Goal: Task Accomplishment & Management: Use online tool/utility

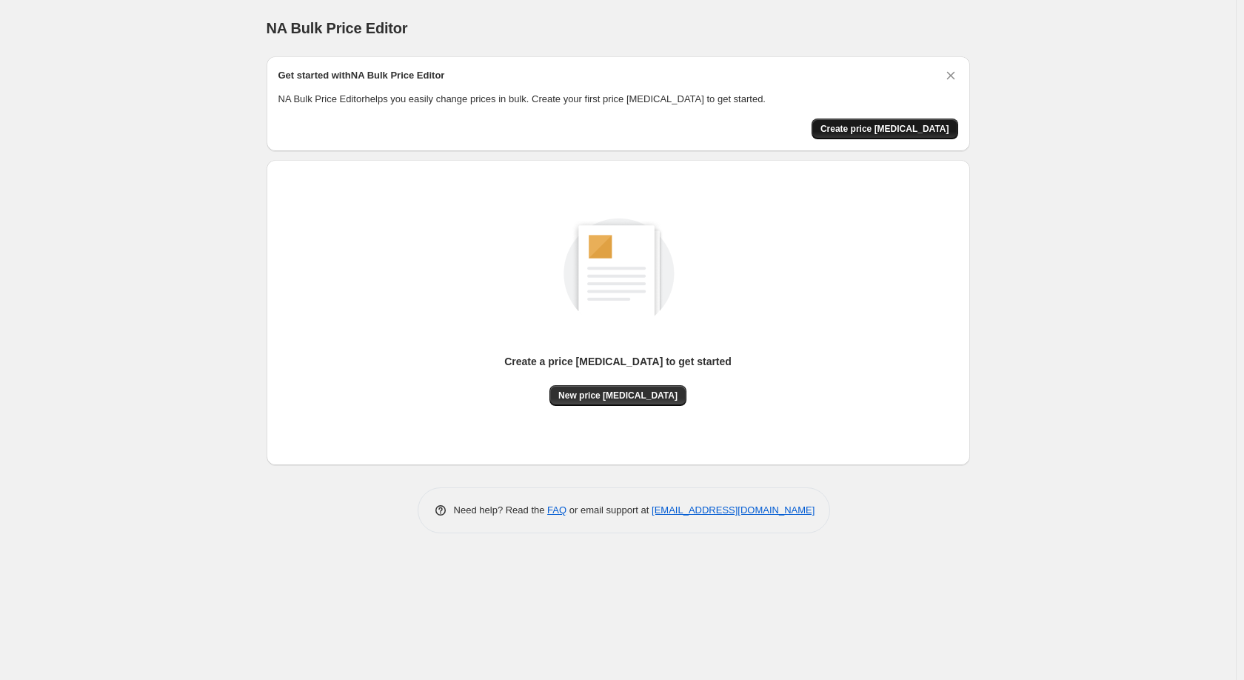
click at [864, 130] on span "Create price [MEDICAL_DATA]" at bounding box center [884, 129] width 129 height 12
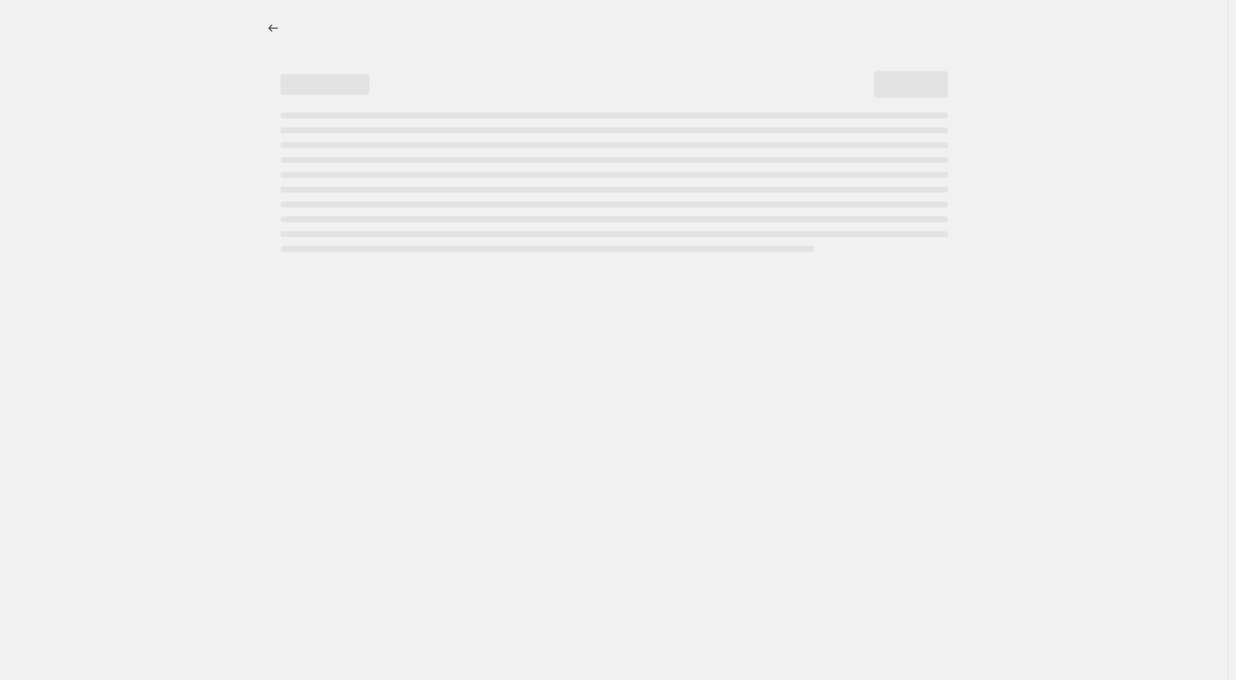
select select "percentage"
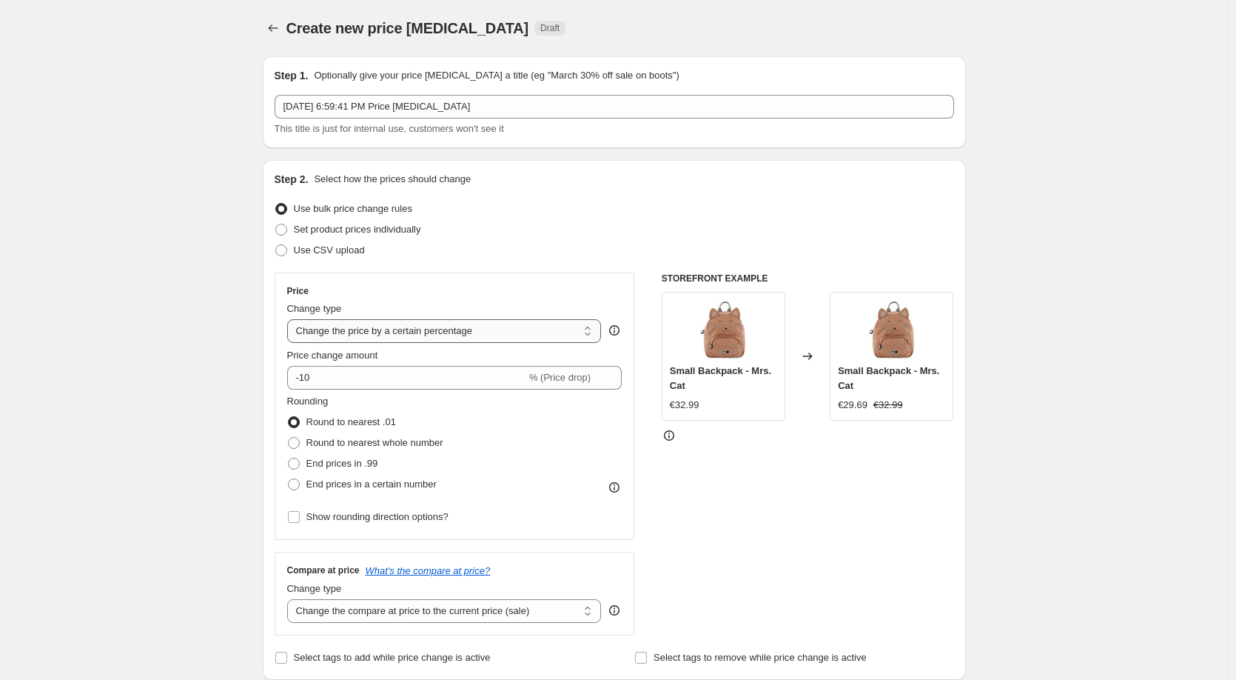
click at [429, 332] on select "Change the price to a certain amount Change the price by a certain amount Chang…" at bounding box center [444, 331] width 315 height 24
click at [390, 379] on input "-10" at bounding box center [406, 378] width 239 height 24
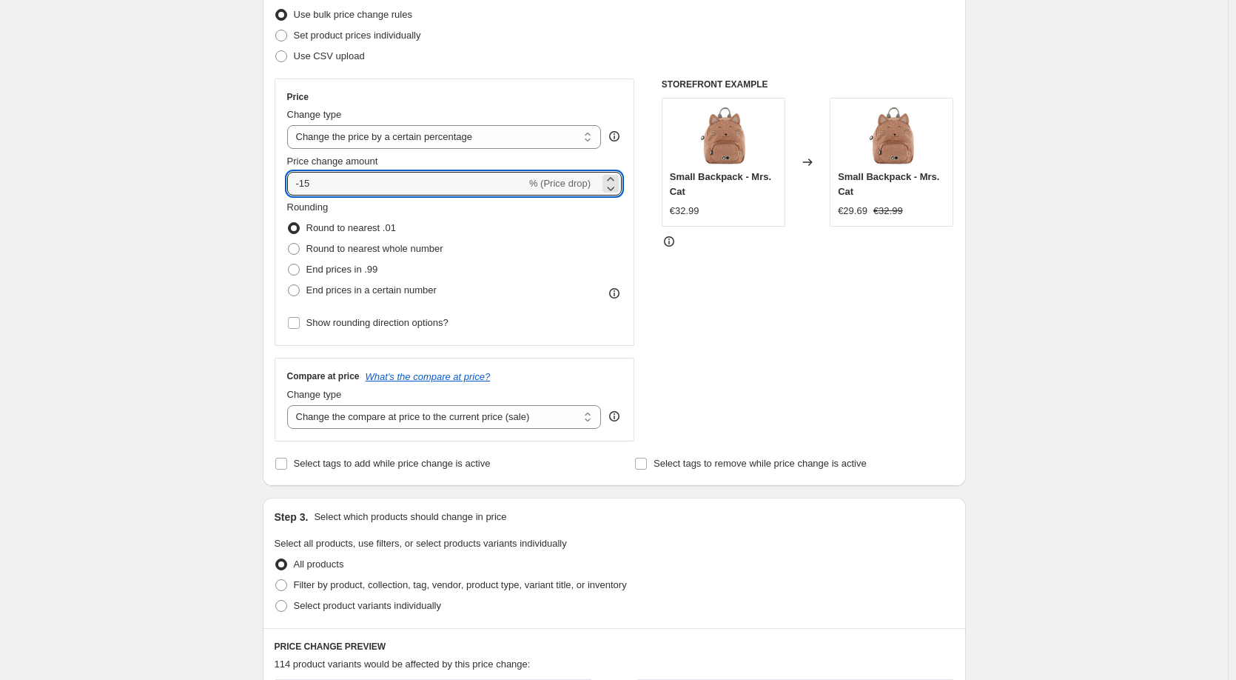
scroll to position [222, 0]
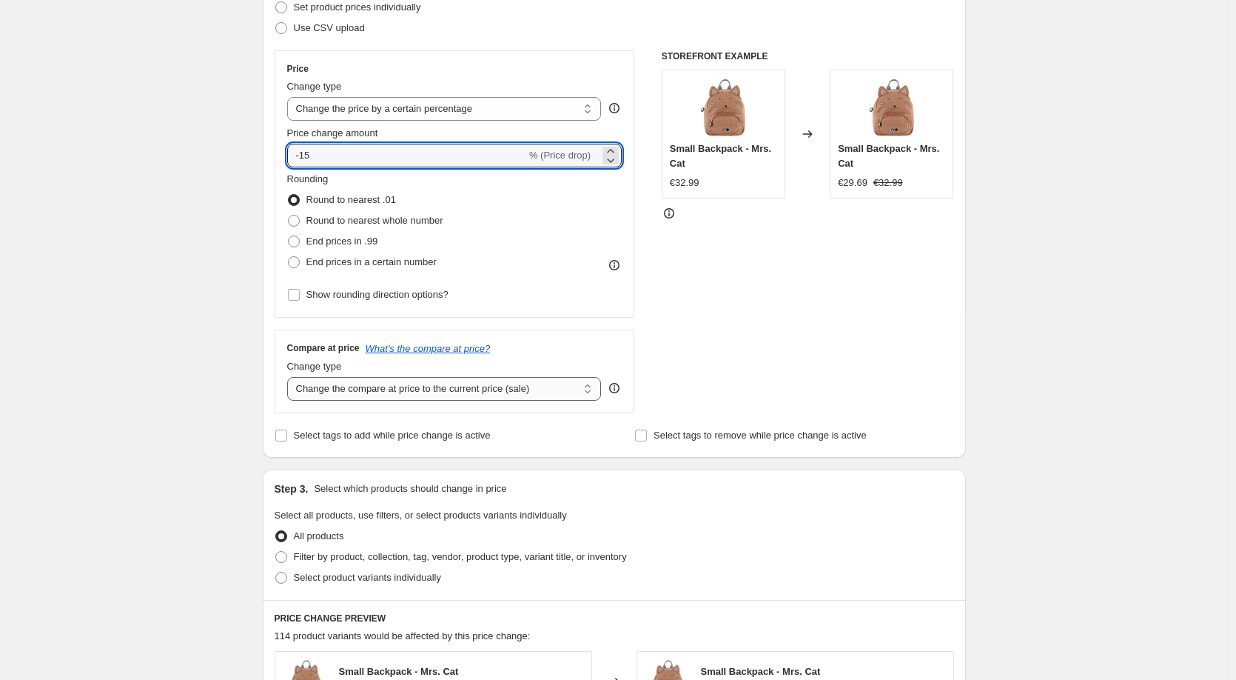
type input "-15"
click at [515, 391] on select "Change the compare at price to the current price (sale) Change the compare at p…" at bounding box center [444, 389] width 315 height 24
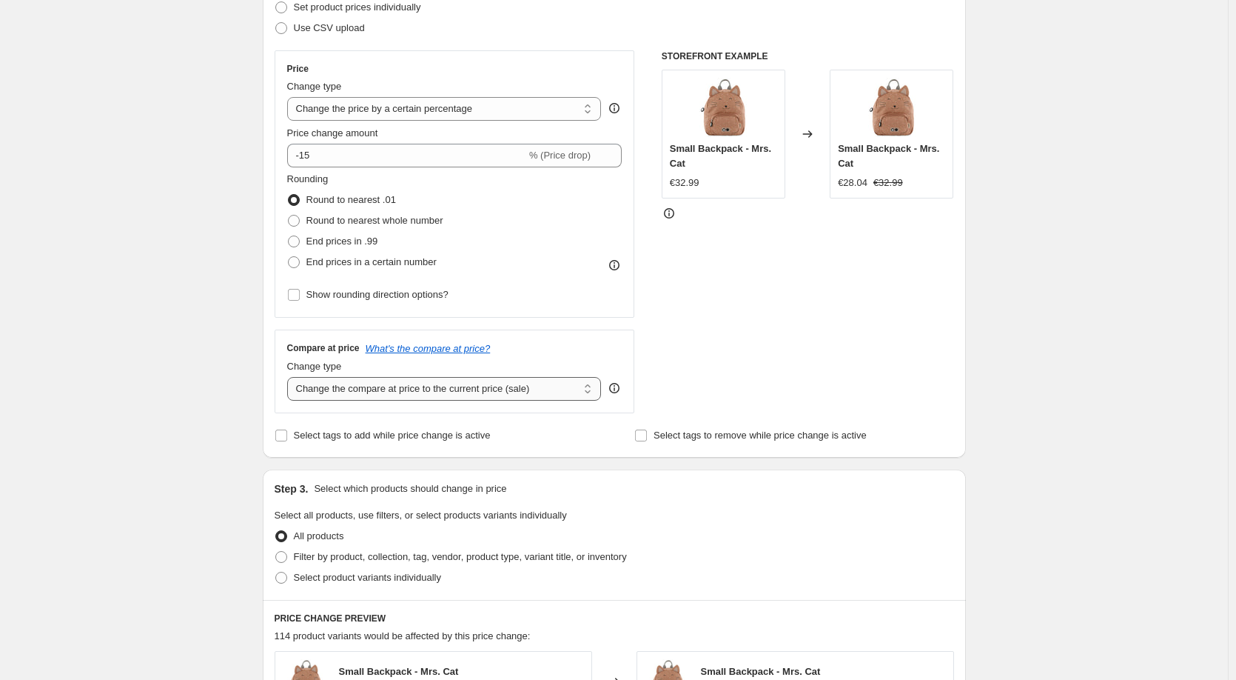
click at [515, 391] on select "Change the compare at price to the current price (sale) Change the compare at p…" at bounding box center [444, 389] width 315 height 24
click at [287, 435] on input "Select tags to add while price change is active" at bounding box center [281, 435] width 12 height 12
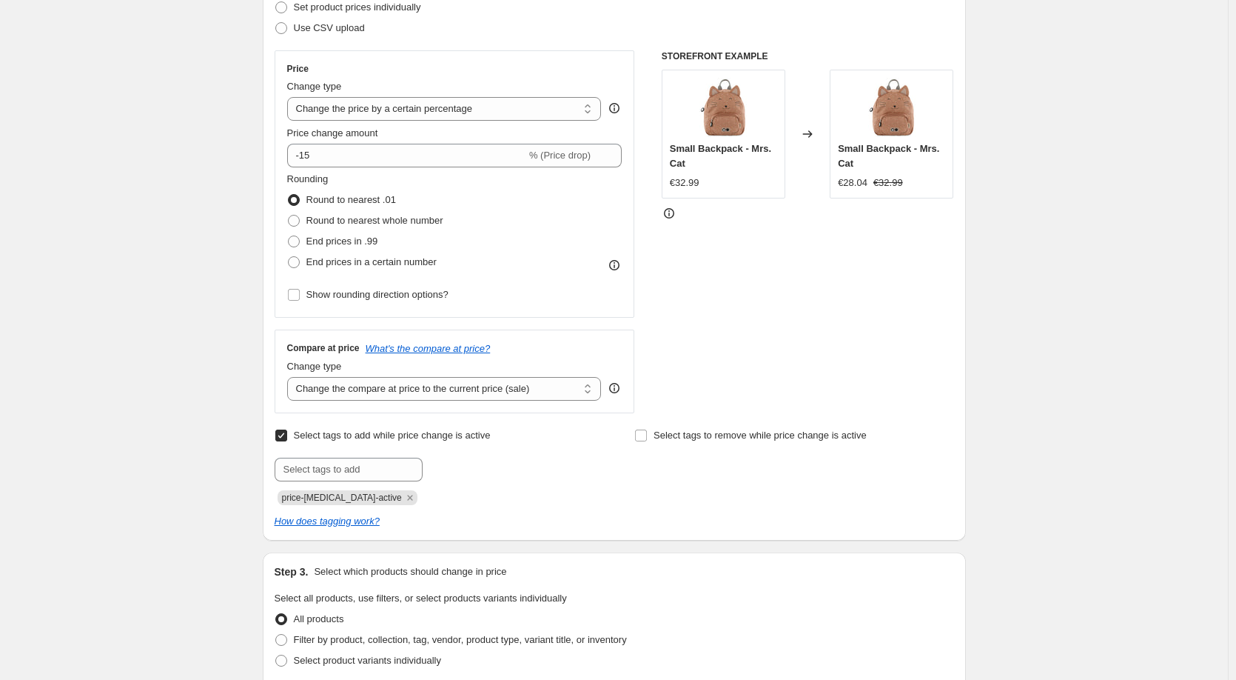
click at [287, 435] on input "Select tags to add while price change is active" at bounding box center [281, 435] width 12 height 12
checkbox input "false"
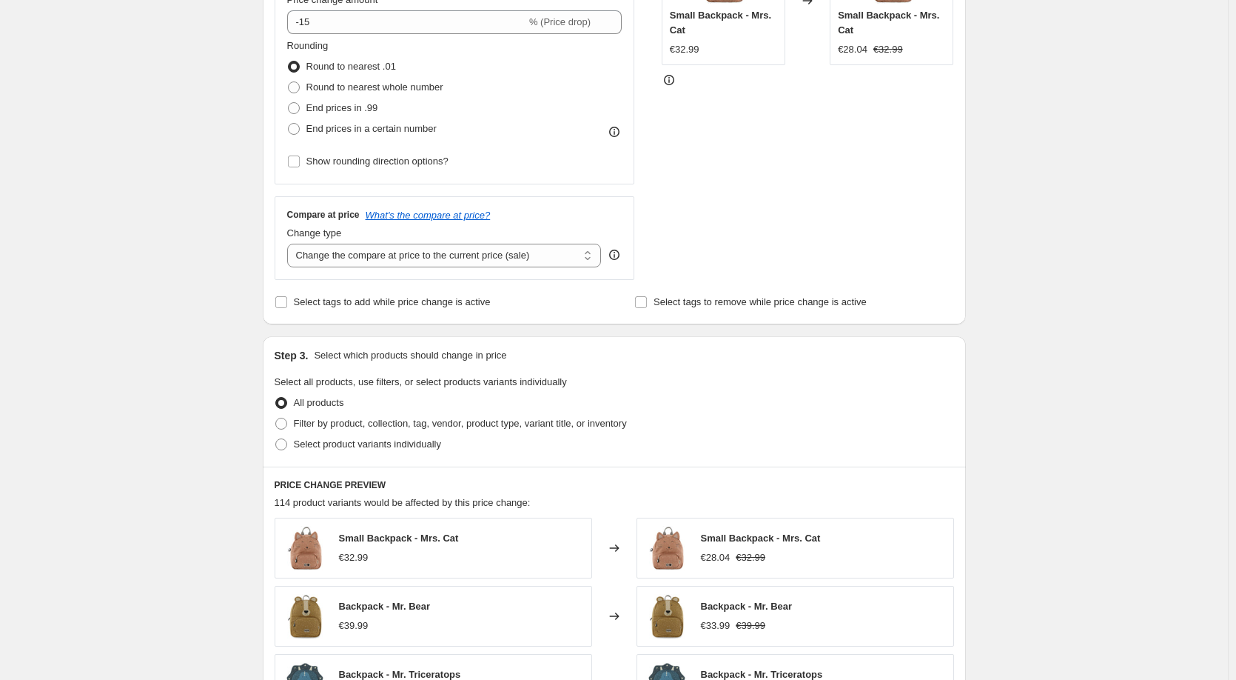
scroll to position [370, 0]
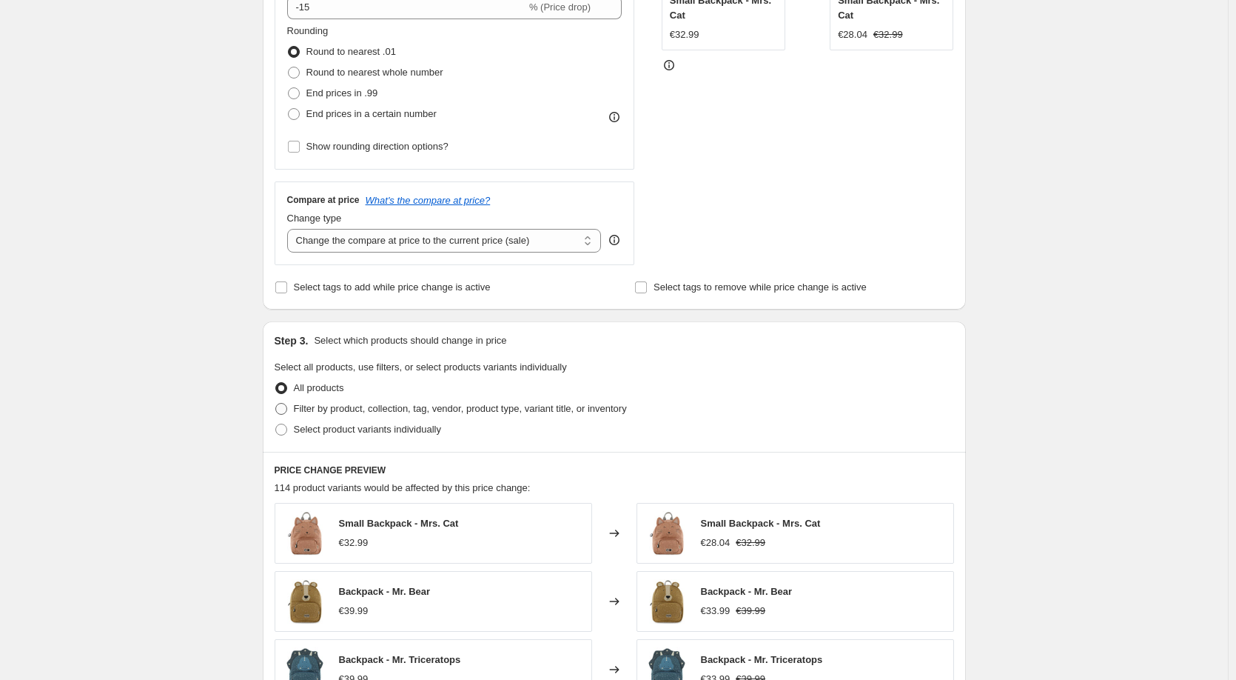
click at [284, 410] on span at bounding box center [281, 409] width 12 height 12
click at [276, 403] on input "Filter by product, collection, tag, vendor, product type, variant title, or inv…" at bounding box center [275, 403] width 1 height 1
radio input "true"
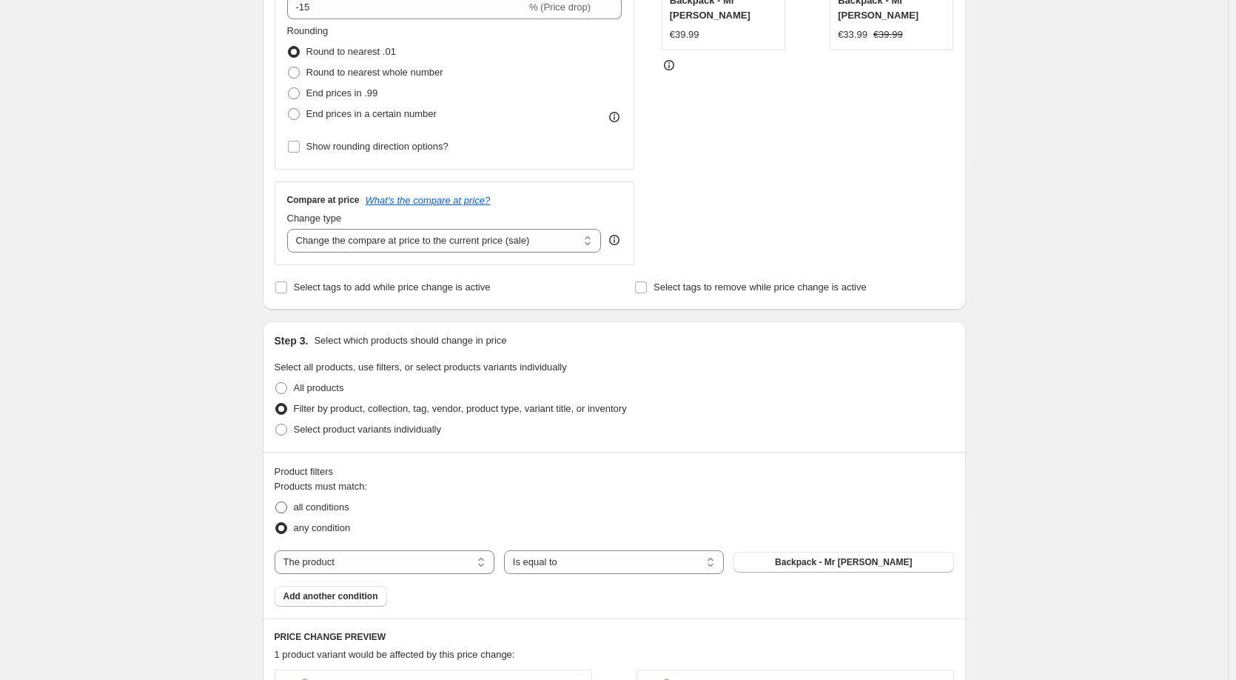
click at [287, 508] on span at bounding box center [281, 507] width 12 height 12
click at [276, 502] on input "all conditions" at bounding box center [275, 501] width 1 height 1
radio input "true"
drag, startPoint x: 782, startPoint y: 562, endPoint x: 811, endPoint y: 488, distance: 79.2
click at [811, 488] on div "Products must match: all conditions any condition The product The product's col…" at bounding box center [615, 542] width 680 height 127
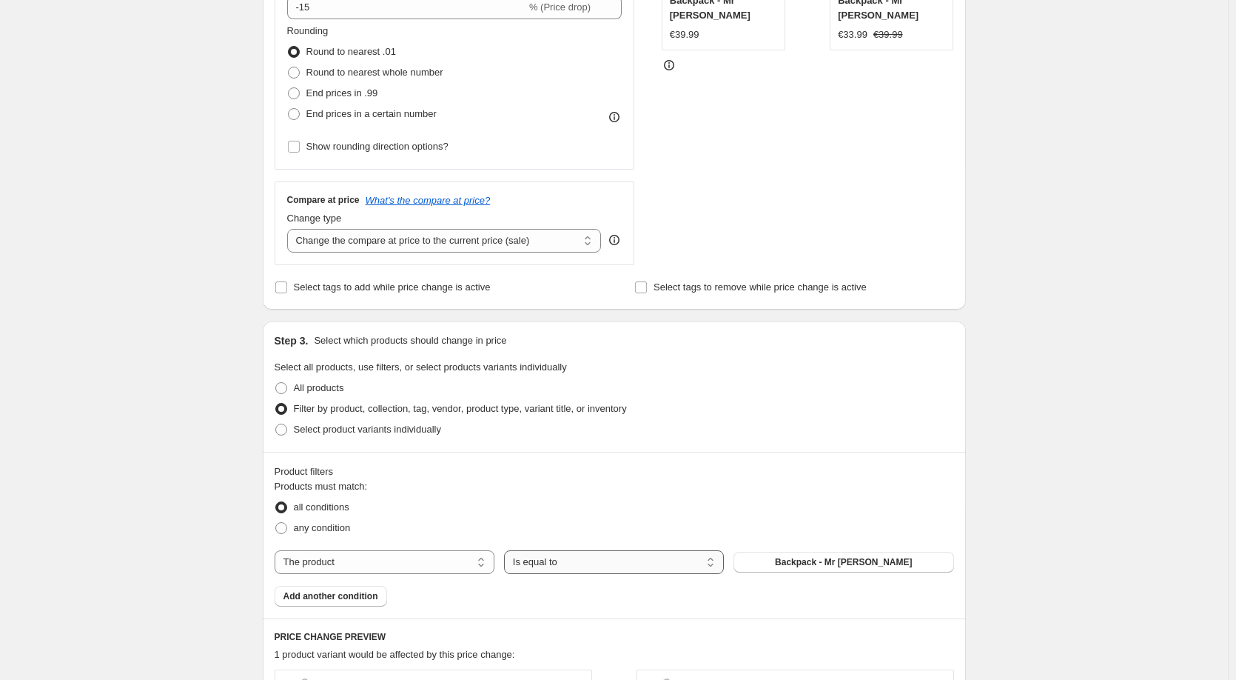
click at [554, 560] on select "Is equal to Is not equal to" at bounding box center [614, 562] width 220 height 24
click at [406, 560] on select "The product The product's collection The product's tag The product's vendor The…" at bounding box center [385, 562] width 220 height 24
select select "collection"
click at [860, 563] on span "BATHWEAR" at bounding box center [843, 562] width 51 height 12
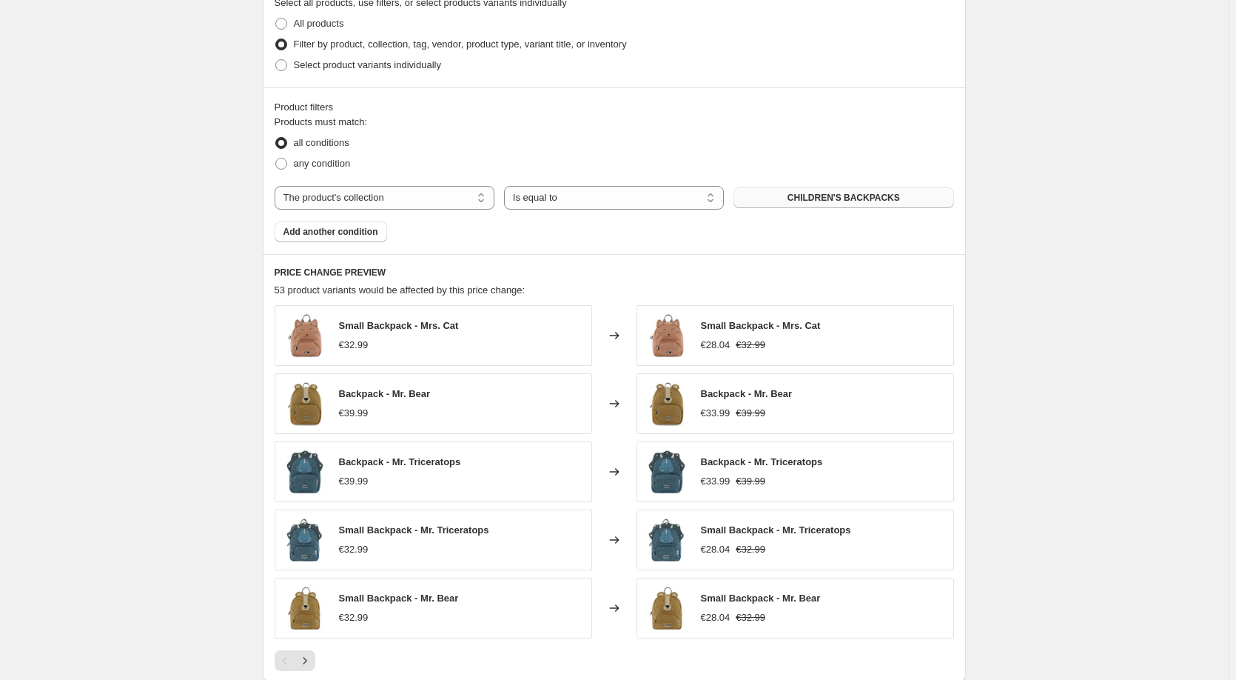
scroll to position [962, 0]
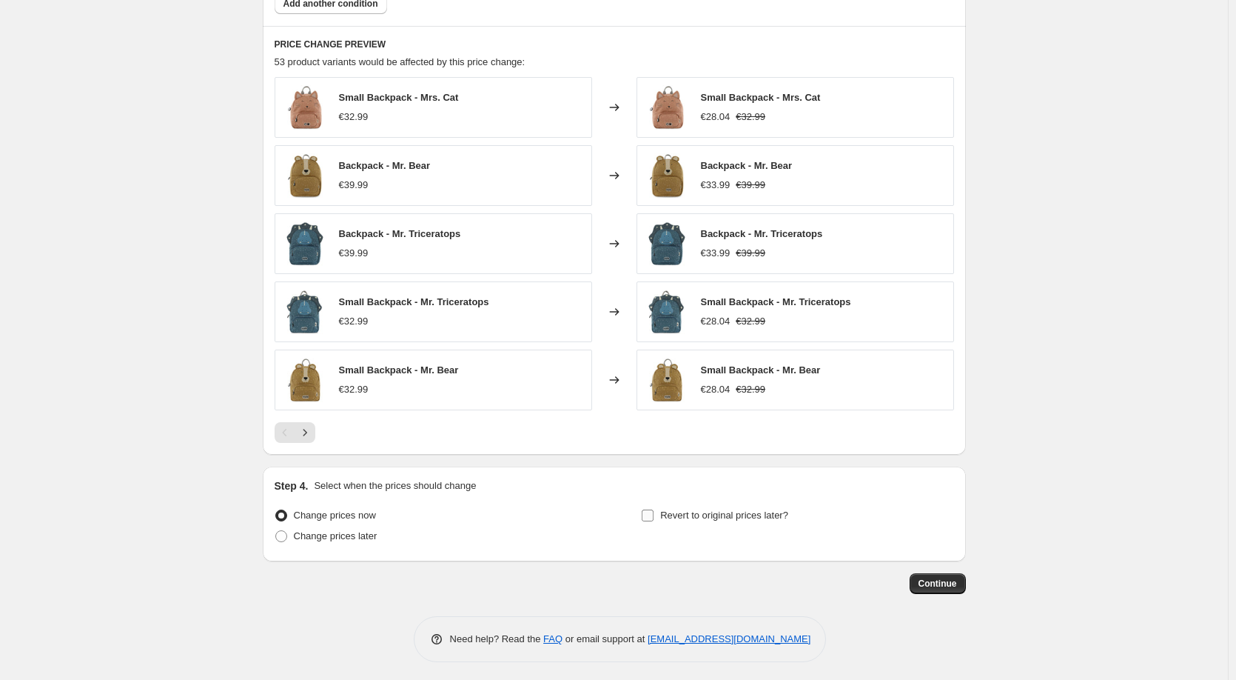
click at [654, 516] on input "Revert to original prices later?" at bounding box center [648, 515] width 12 height 12
checkbox input "true"
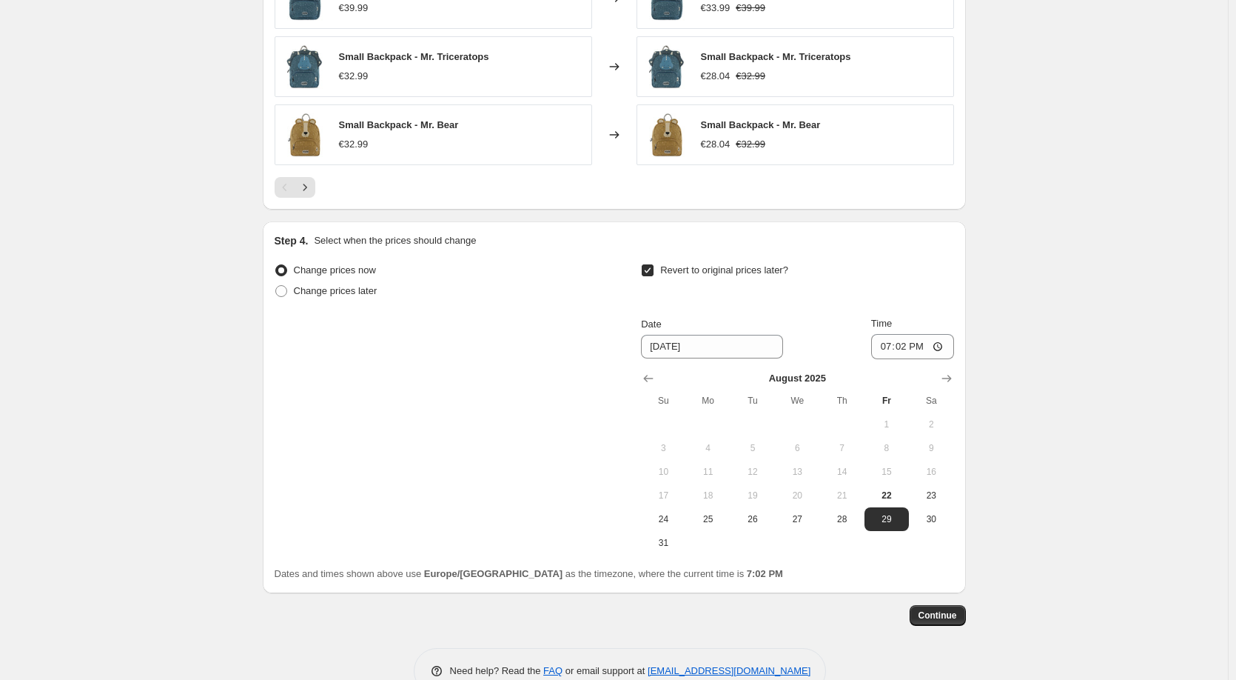
scroll to position [1244, 0]
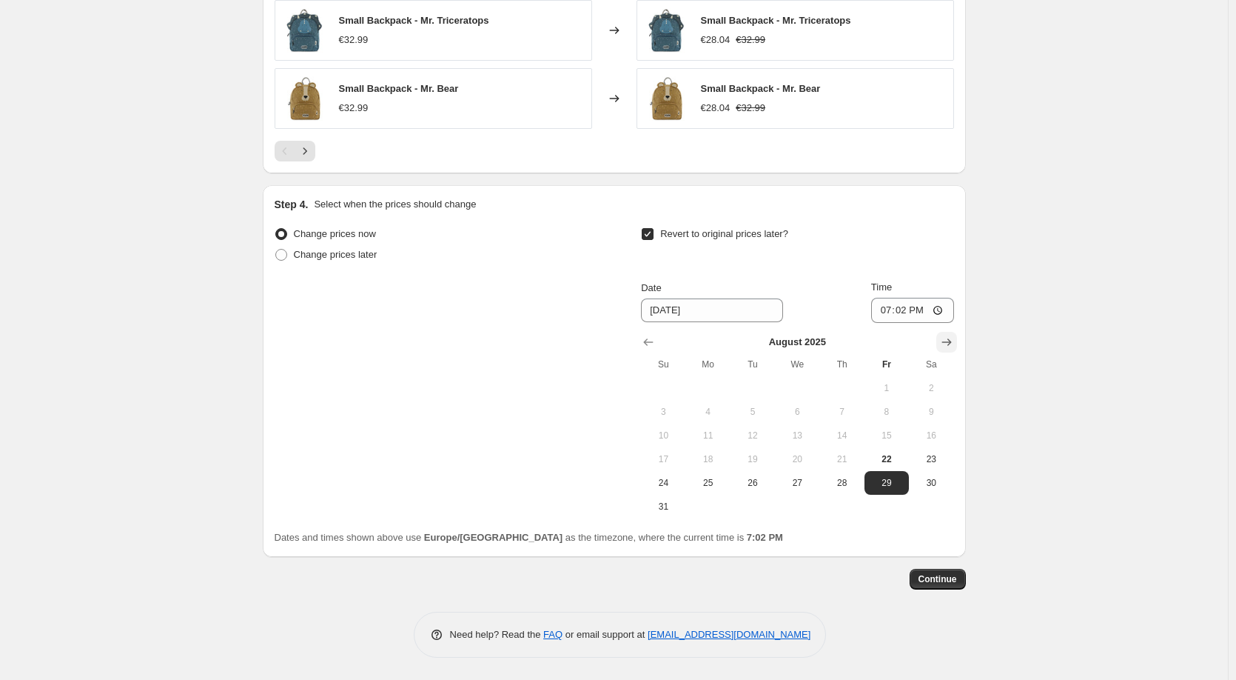
click at [954, 342] on icon "Show next month, September 2025" at bounding box center [946, 342] width 15 height 15
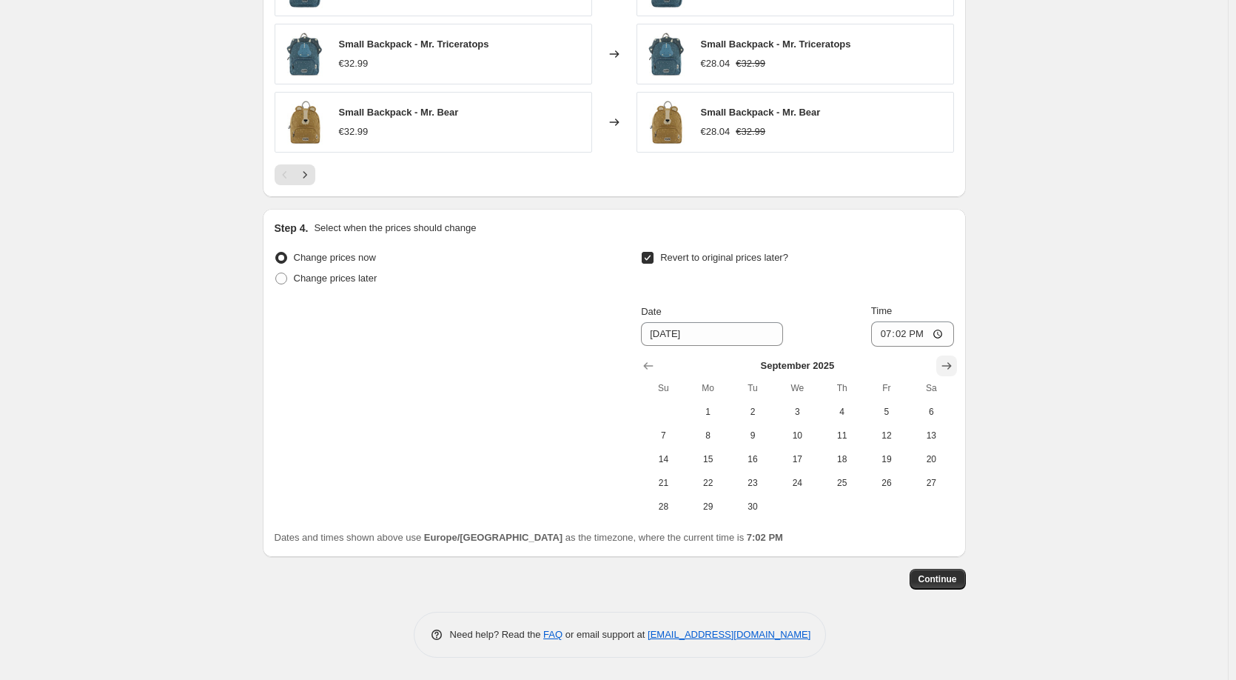
scroll to position [1221, 0]
click at [678, 457] on span "14" at bounding box center [663, 459] width 33 height 12
type input "[DATE]"
click at [928, 576] on span "Continue" at bounding box center [938, 579] width 38 height 12
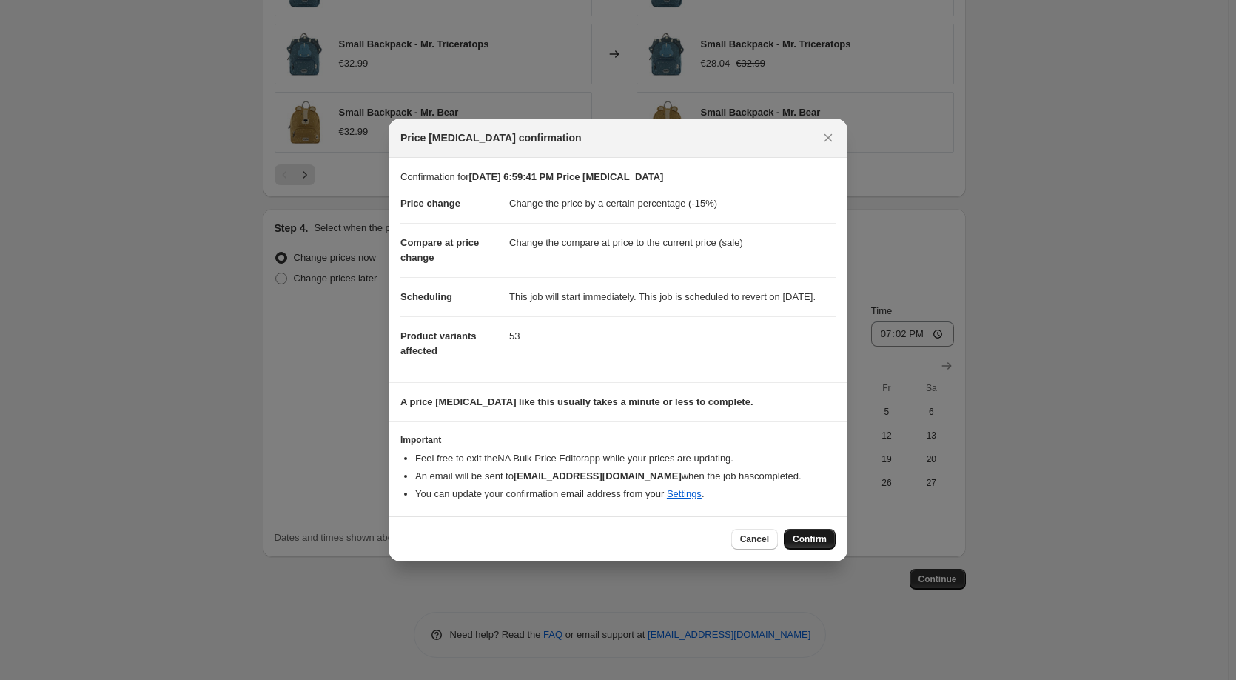
click at [826, 545] on span "Confirm" at bounding box center [810, 539] width 34 height 12
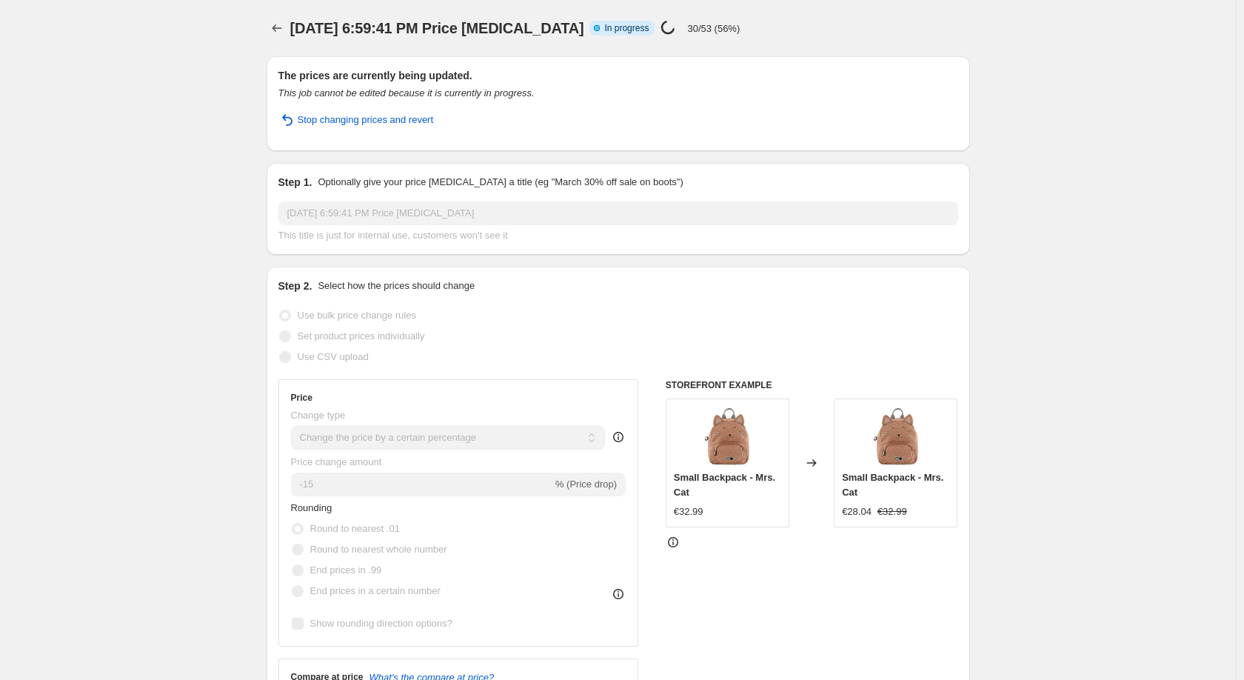
select select "percentage"
select select "collection"
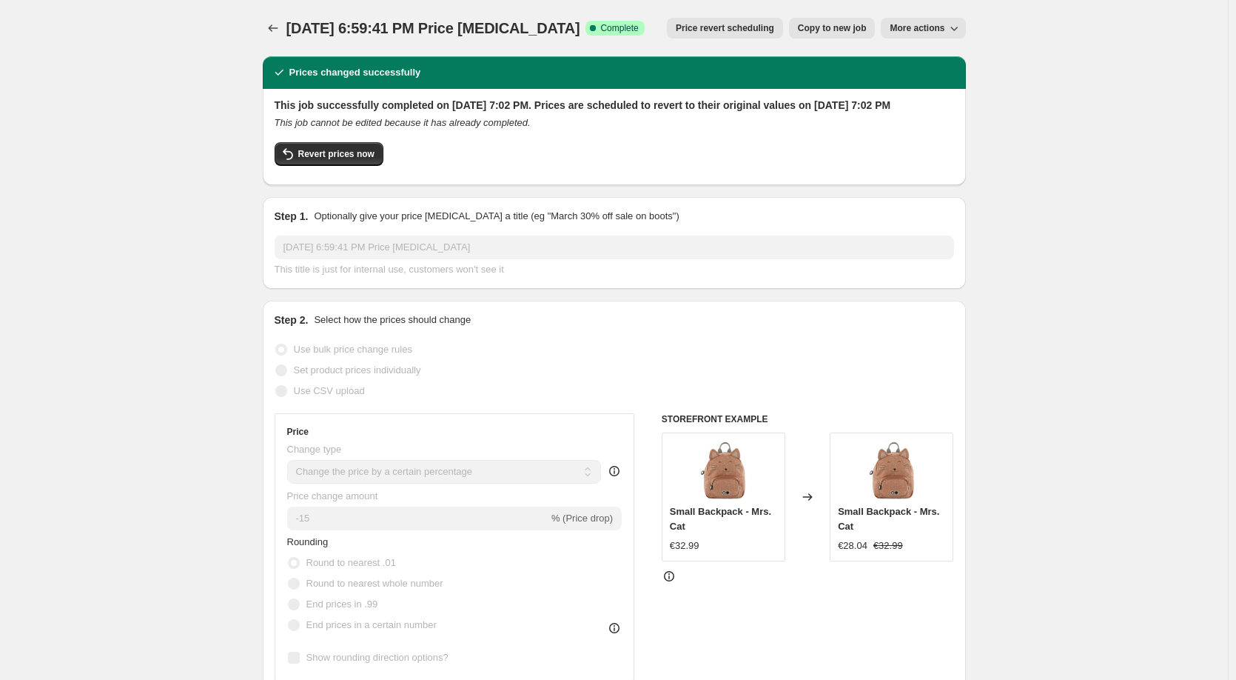
click at [938, 33] on span "More actions" at bounding box center [917, 28] width 55 height 12
